Goal: Find specific page/section: Find specific page/section

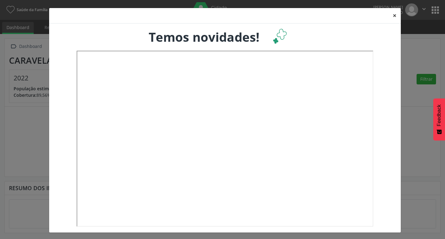
click at [392, 16] on button "×" at bounding box center [395, 15] width 12 height 15
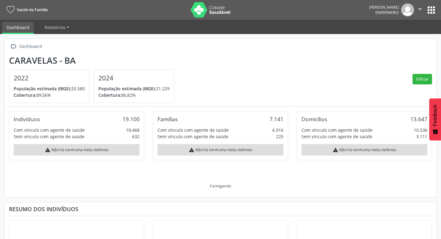
click at [429, 13] on button "apps" at bounding box center [430, 10] width 11 height 11
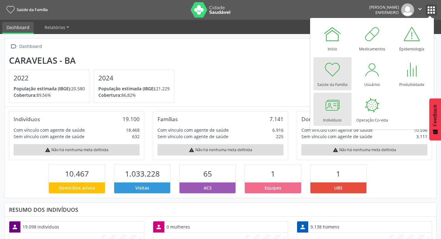
scroll to position [103, 144]
click at [341, 113] on div at bounding box center [332, 105] width 19 height 19
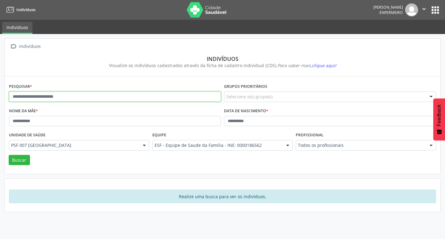
click at [100, 99] on input "text" at bounding box center [115, 97] width 212 height 11
type input "**********"
click at [9, 155] on button "Buscar" at bounding box center [19, 160] width 21 height 11
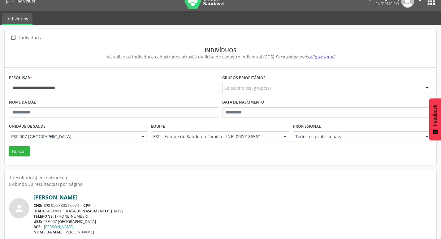
scroll to position [13, 0]
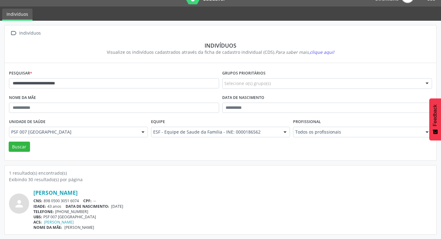
drag, startPoint x: 33, startPoint y: 194, endPoint x: 113, endPoint y: 195, distance: 79.5
click at [113, 195] on div "person [PERSON_NAME] CNS: 898 0500 3051 6074 CPF: -- IDADE: 43 anos DATA DE NAS…" at bounding box center [220, 209] width 423 height 41
copy div "[PERSON_NAME]"
click at [171, 194] on div "[PERSON_NAME]" at bounding box center [232, 192] width 398 height 7
click at [345, 201] on div "CNS: 898 0500 3051 6074 CPF: --" at bounding box center [232, 200] width 398 height 5
